Goal: Find specific page/section: Find specific page/section

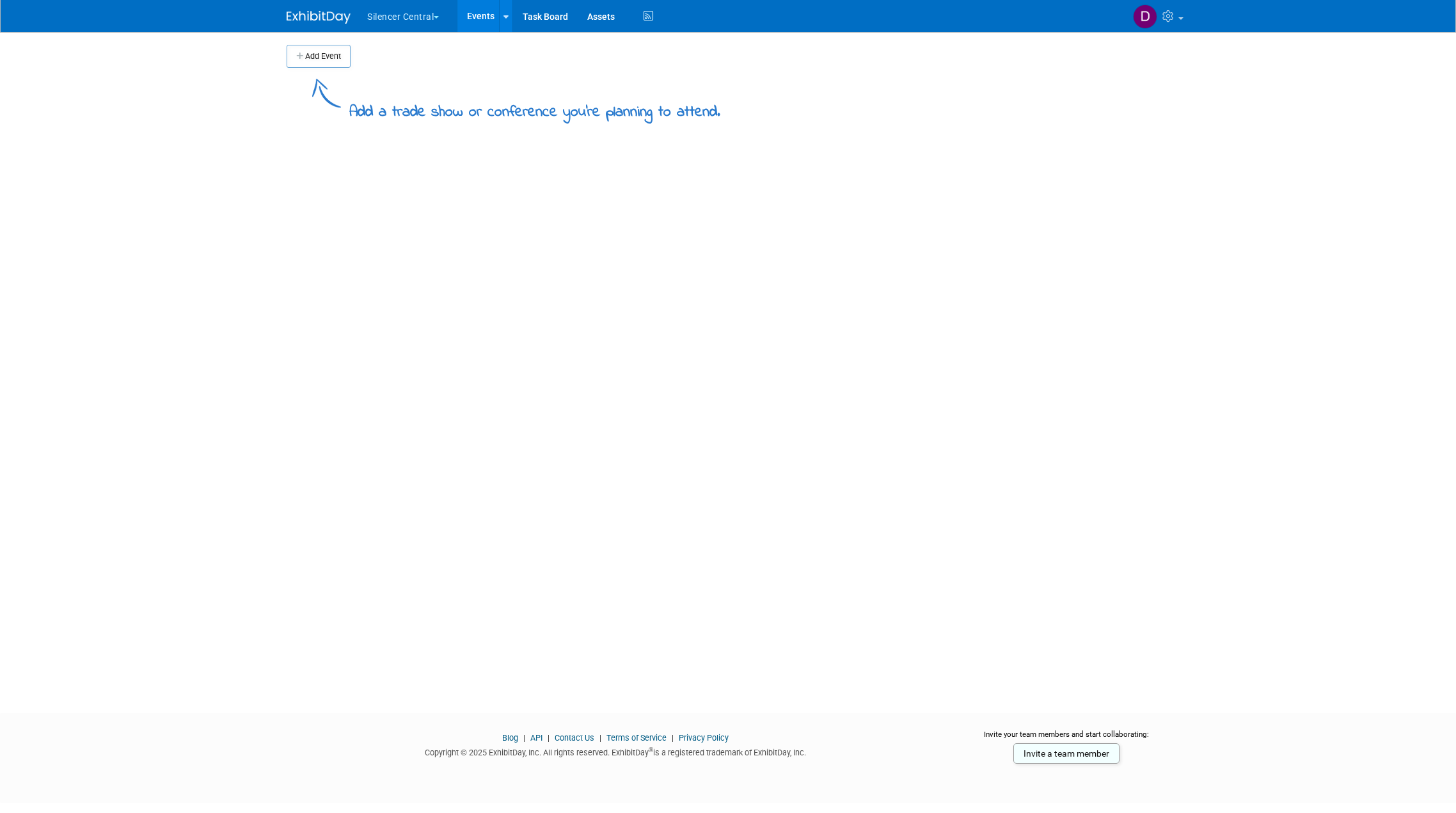
click at [384, 15] on button "Silencer Central" at bounding box center [411, 14] width 89 height 28
click at [379, 69] on link "Silencer Central" at bounding box center [412, 77] width 92 height 18
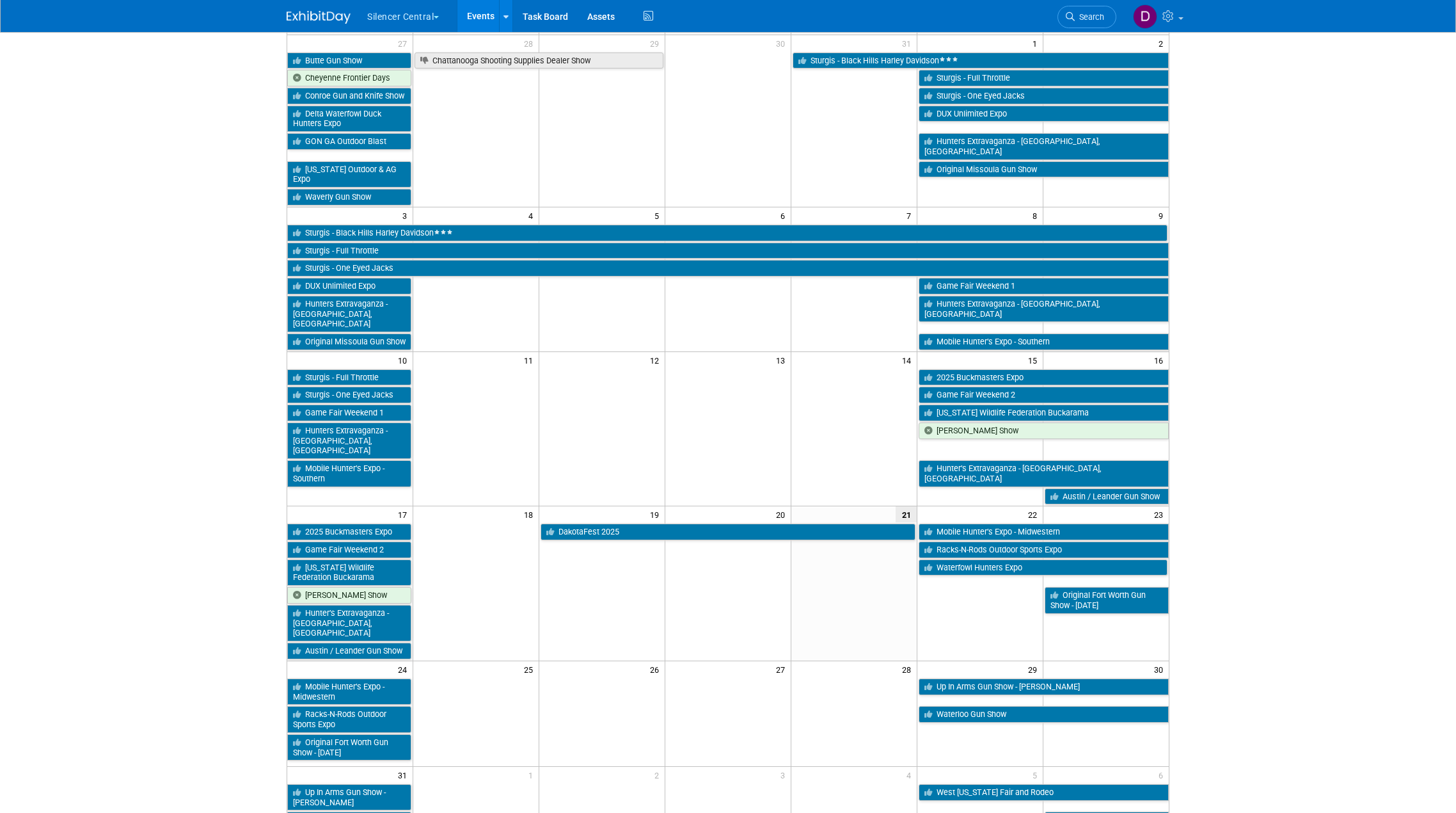
scroll to position [255, 0]
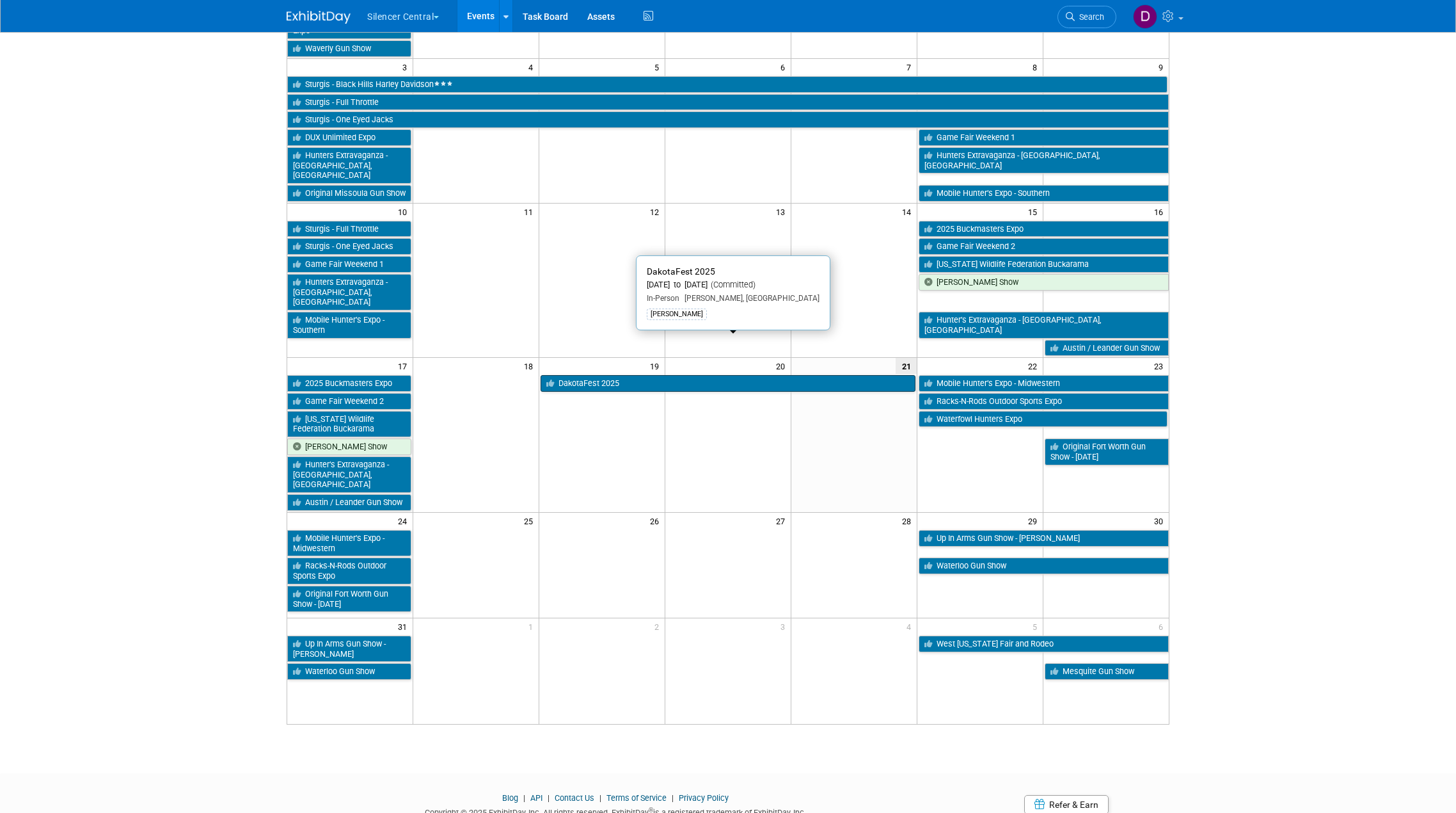
click at [716, 375] on link "DakotaFest 2025" at bounding box center [728, 384] width 375 height 17
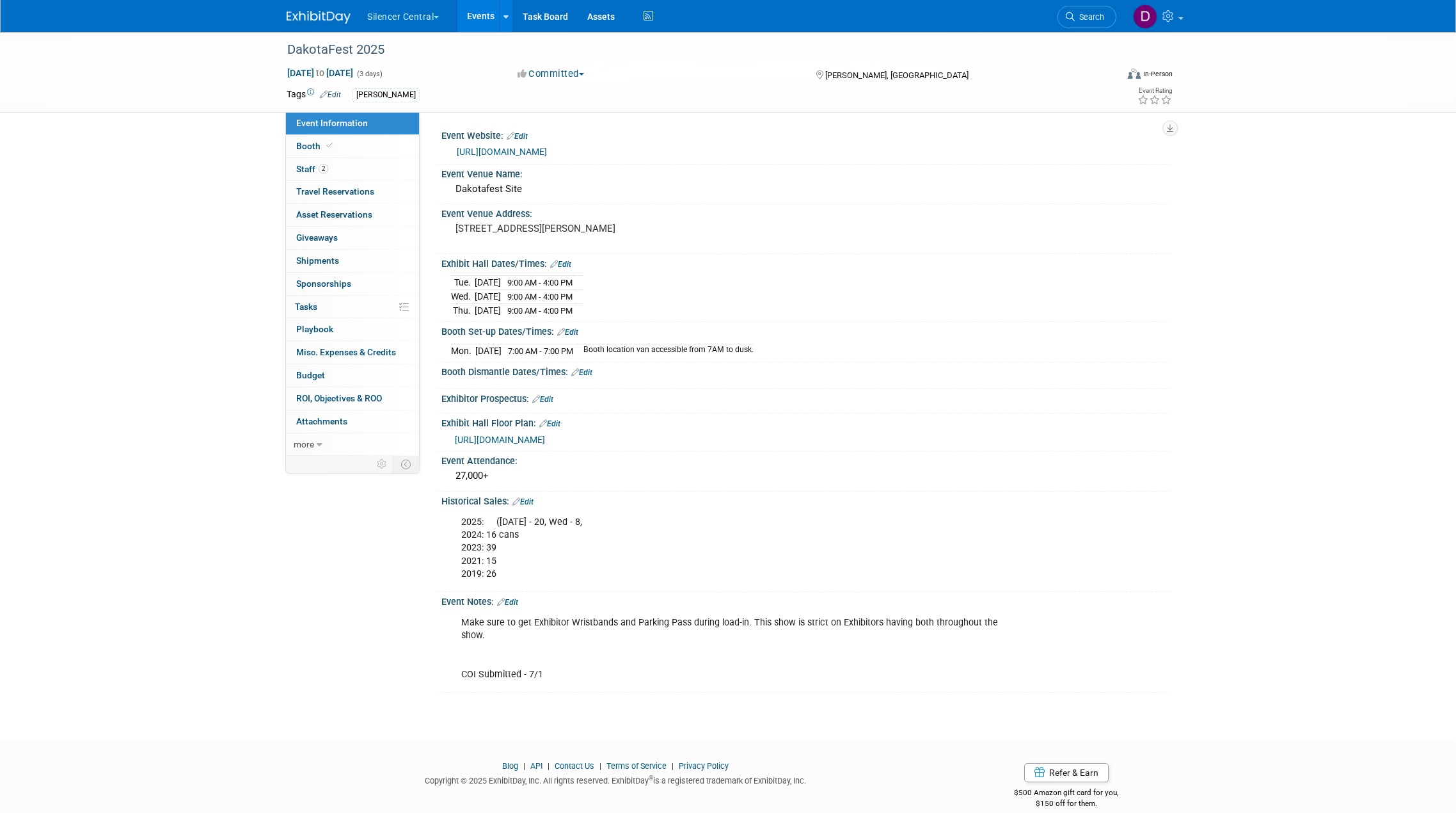
click at [200, 196] on div "DakotaFest 2025 Aug 19, 2025 to Aug 21, 2025 (3 days) Aug 19, 2025 to Aug 21, 2…" at bounding box center [728, 375] width 1456 height 686
click at [160, 413] on div "DakotaFest 2025 Aug 19, 2025 to Aug 21, 2025 (3 days) Aug 19, 2025 to Aug 21, 2…" at bounding box center [728, 375] width 1456 height 686
